Goal: Navigation & Orientation: Find specific page/section

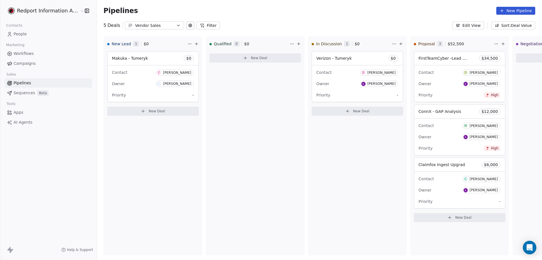
click at [177, 25] on icon "button" at bounding box center [178, 25] width 2 height 1
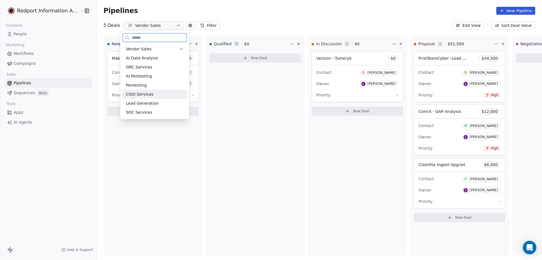
click at [136, 95] on span "CISO Services" at bounding box center [139, 94] width 27 height 6
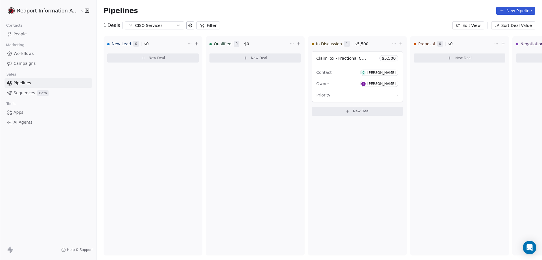
click at [176, 25] on icon "button" at bounding box center [178, 25] width 5 height 5
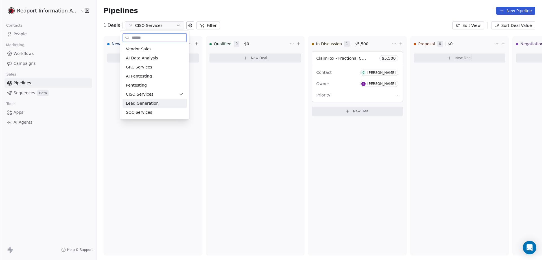
click at [141, 103] on span "Lead Generation" at bounding box center [142, 103] width 33 height 6
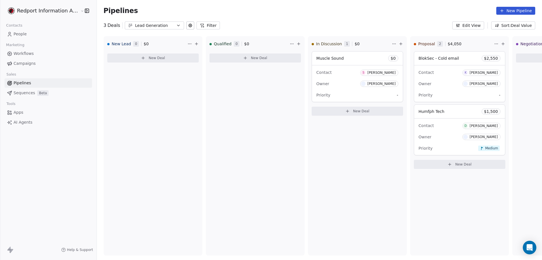
click at [177, 26] on icon "button" at bounding box center [178, 25] width 2 height 1
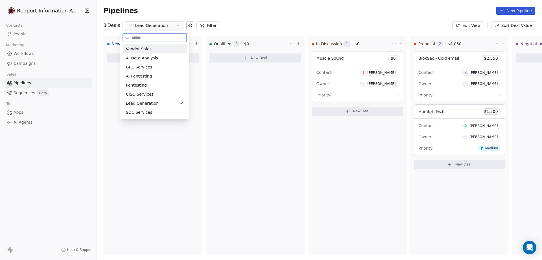
click at [139, 52] on span "Vendor Sales" at bounding box center [139, 49] width 26 height 6
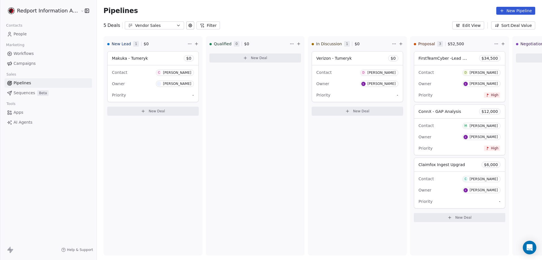
click at [176, 25] on icon "button" at bounding box center [178, 25] width 5 height 5
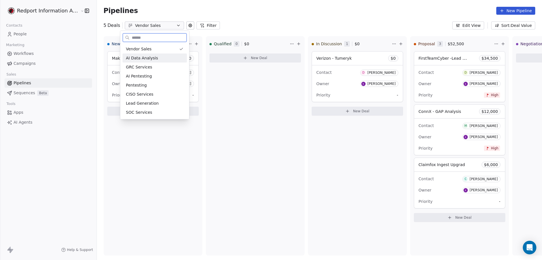
click at [144, 58] on span "AI Data Analysis" at bounding box center [142, 58] width 32 height 6
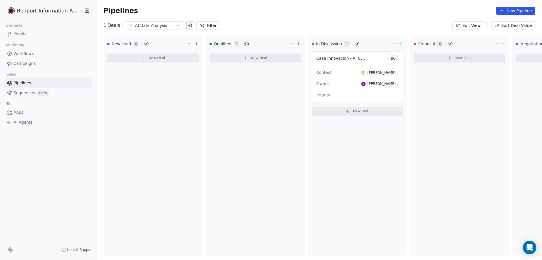
click at [176, 26] on icon "button" at bounding box center [178, 25] width 5 height 5
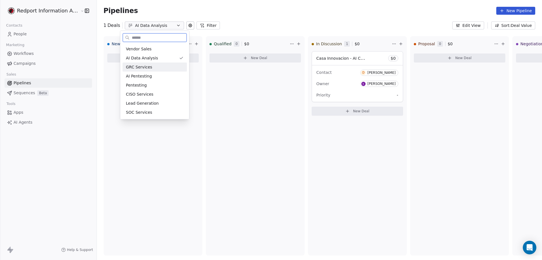
click at [145, 64] on span "GRC Services" at bounding box center [139, 67] width 26 height 6
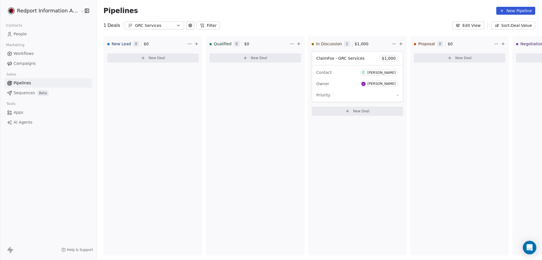
click at [177, 26] on icon "button" at bounding box center [178, 25] width 2 height 1
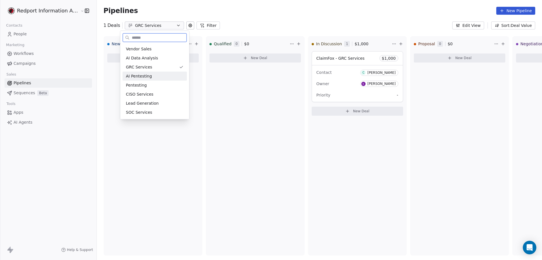
click at [138, 77] on span "AI Pentesting" at bounding box center [139, 76] width 26 height 6
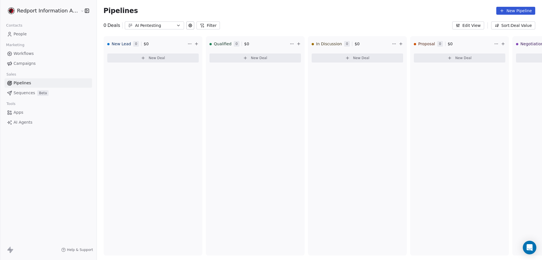
click at [176, 24] on icon "button" at bounding box center [178, 25] width 5 height 5
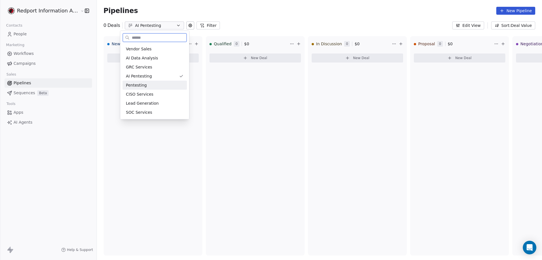
click at [137, 85] on span "Pentesting" at bounding box center [136, 85] width 21 height 6
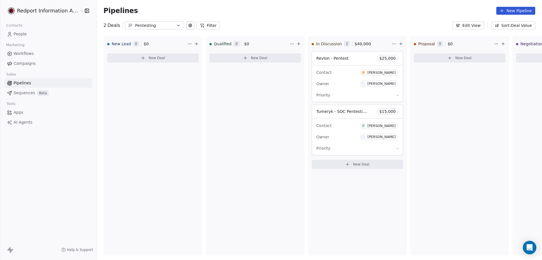
click at [176, 24] on icon "button" at bounding box center [178, 25] width 5 height 5
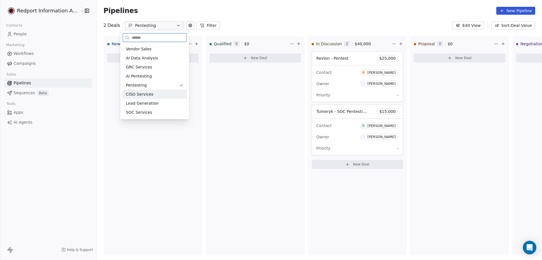
click at [143, 94] on span "CISO Services" at bounding box center [139, 94] width 27 height 6
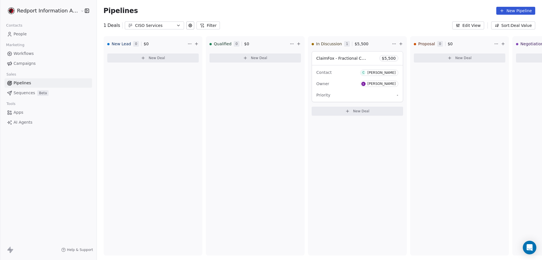
click at [177, 25] on icon "button" at bounding box center [178, 25] width 2 height 1
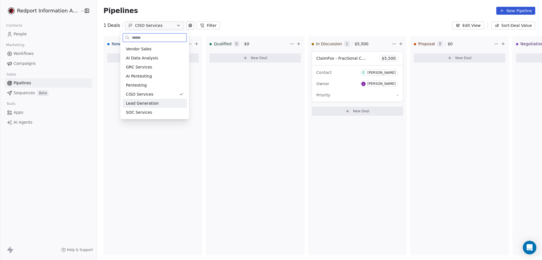
click at [150, 103] on span "Lead Generation" at bounding box center [142, 103] width 33 height 6
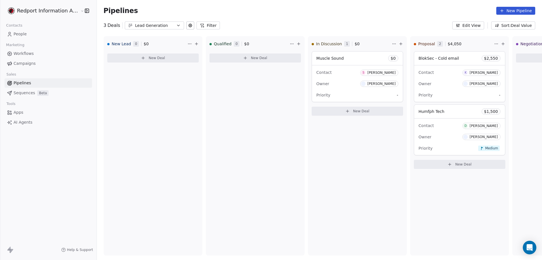
click at [176, 25] on icon "button" at bounding box center [178, 25] width 5 height 5
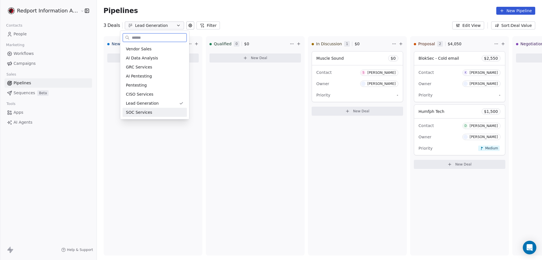
click at [143, 111] on span "SOC Services" at bounding box center [139, 112] width 26 height 6
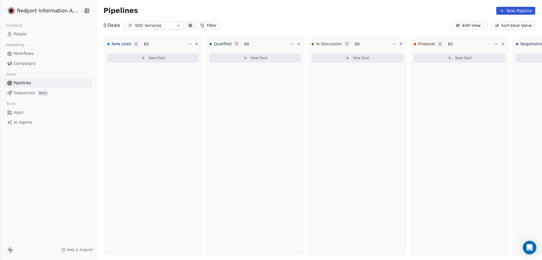
click at [176, 23] on icon "button" at bounding box center [178, 25] width 5 height 5
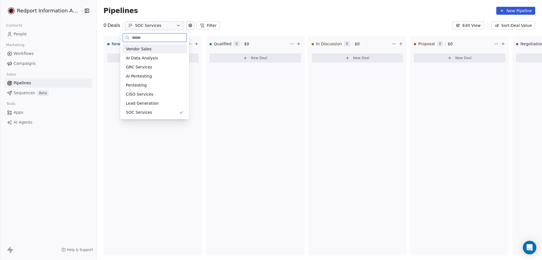
click at [149, 51] on span "Vendor Sales" at bounding box center [139, 49] width 26 height 6
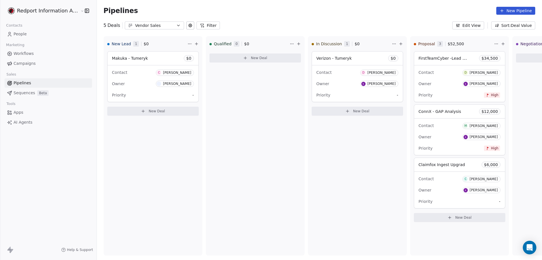
click at [176, 25] on icon "button" at bounding box center [178, 25] width 5 height 5
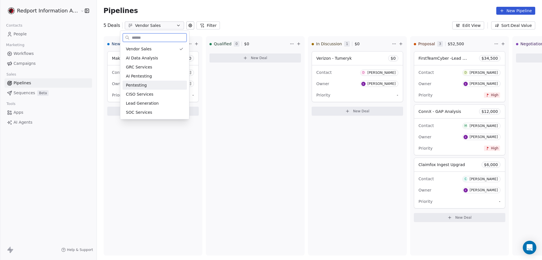
click at [138, 84] on span "Pentesting" at bounding box center [136, 85] width 21 height 6
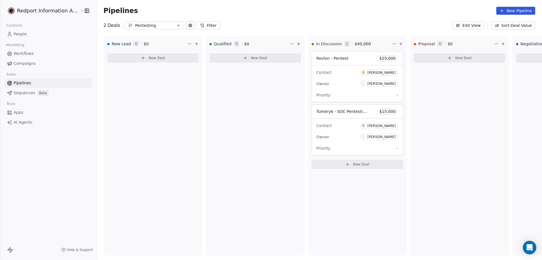
click at [176, 26] on icon "button" at bounding box center [178, 25] width 5 height 5
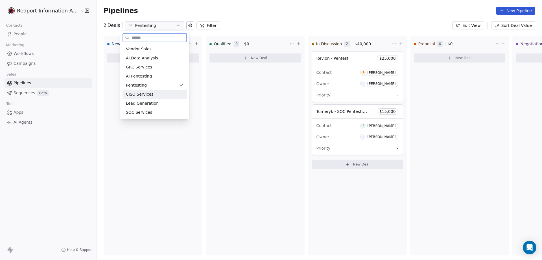
click at [138, 95] on span "CISO Services" at bounding box center [139, 94] width 27 height 6
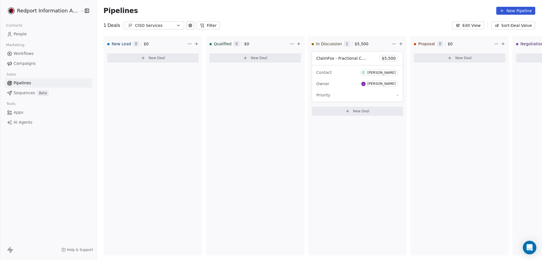
click at [176, 26] on icon "button" at bounding box center [178, 25] width 5 height 5
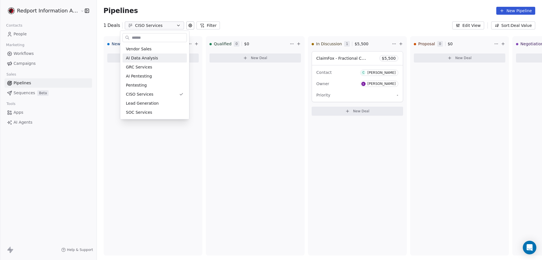
click at [19, 33] on html "Redport Information Assurance Contacts People Marketing Workflows Campaigns Sal…" at bounding box center [271, 130] width 542 height 260
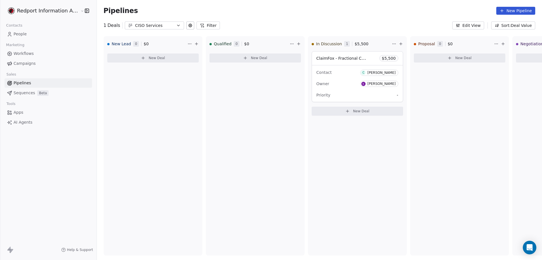
click at [15, 34] on span "People" at bounding box center [20, 34] width 13 height 6
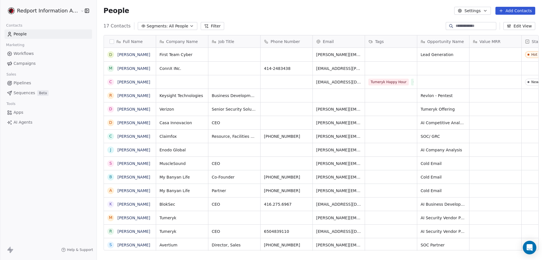
click at [47, 103] on div "Tools" at bounding box center [49, 104] width 88 height 8
